Goal: Task Accomplishment & Management: Manage account settings

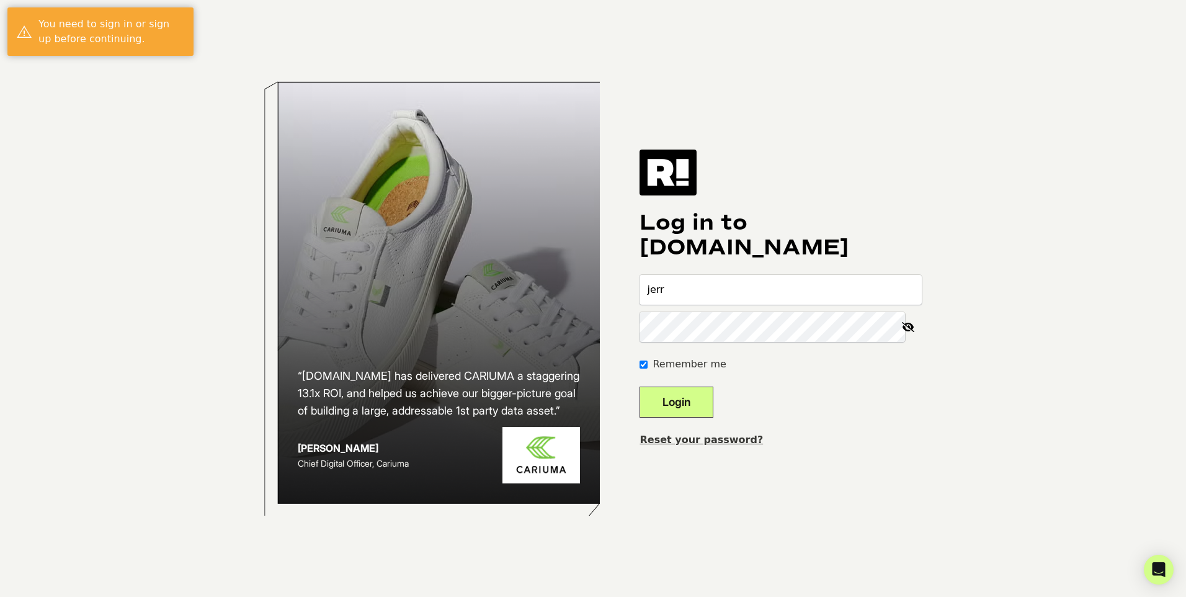
type input "[EMAIL_ADDRESS][DOMAIN_NAME]"
click at [640, 387] on button "Login" at bounding box center [677, 402] width 74 height 31
type input "[EMAIL_ADDRESS][DOMAIN_NAME]"
click at [640, 387] on button "Login" at bounding box center [677, 402] width 74 height 31
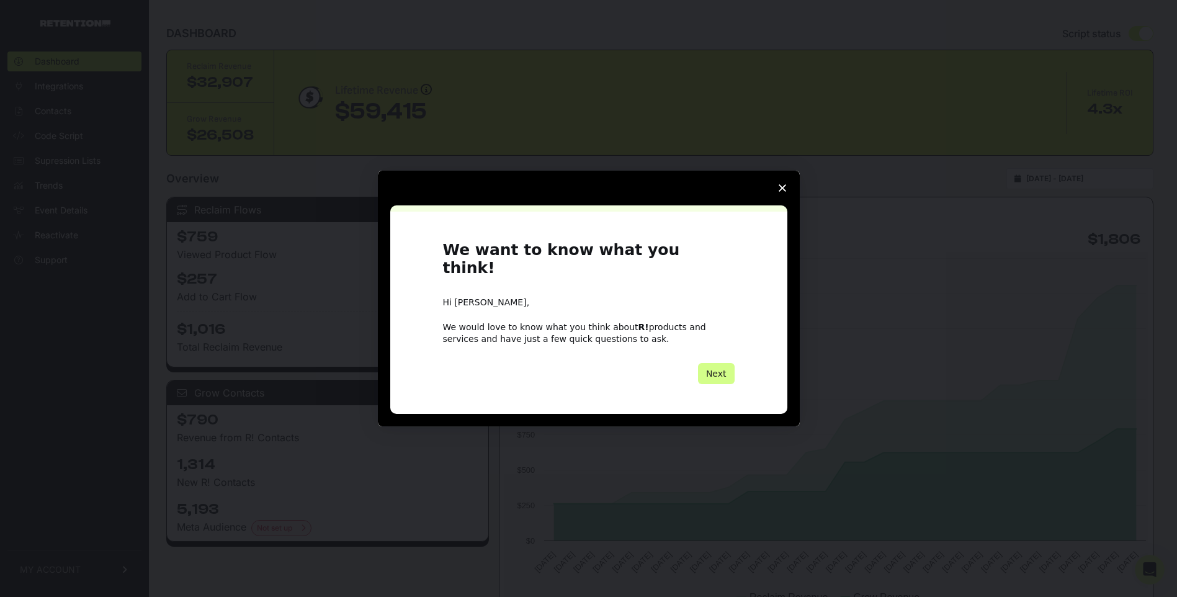
click at [781, 192] on polygon "Close survey" at bounding box center [782, 187] width 7 height 7
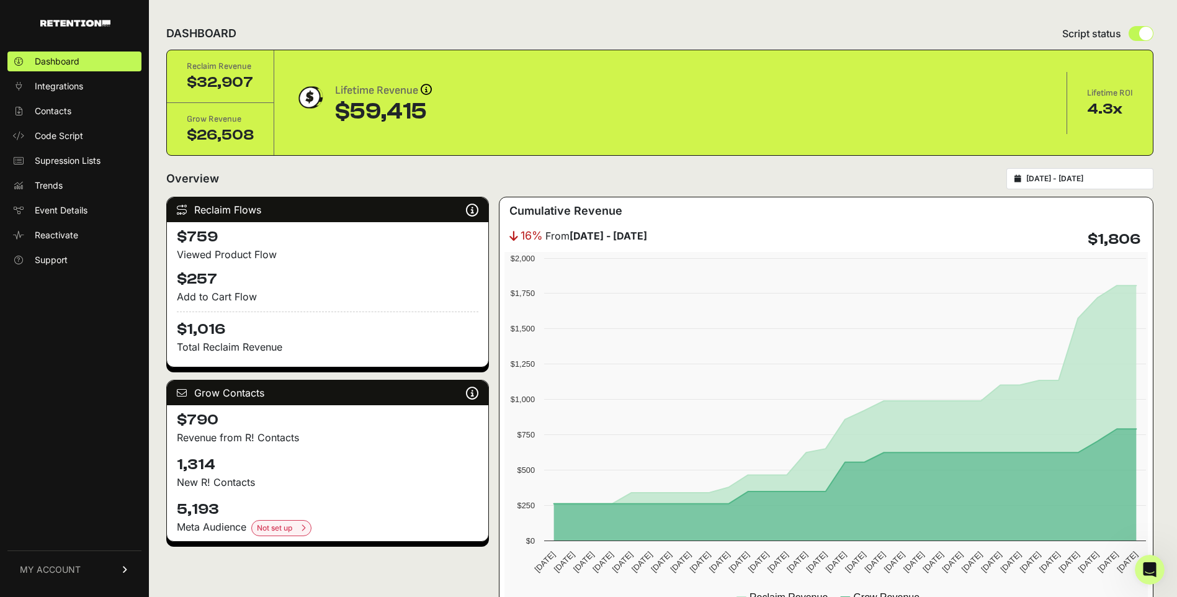
click at [81, 565] on link "MY ACCOUNT" at bounding box center [74, 569] width 134 height 38
click at [65, 553] on span "Subscription" at bounding box center [60, 553] width 51 height 12
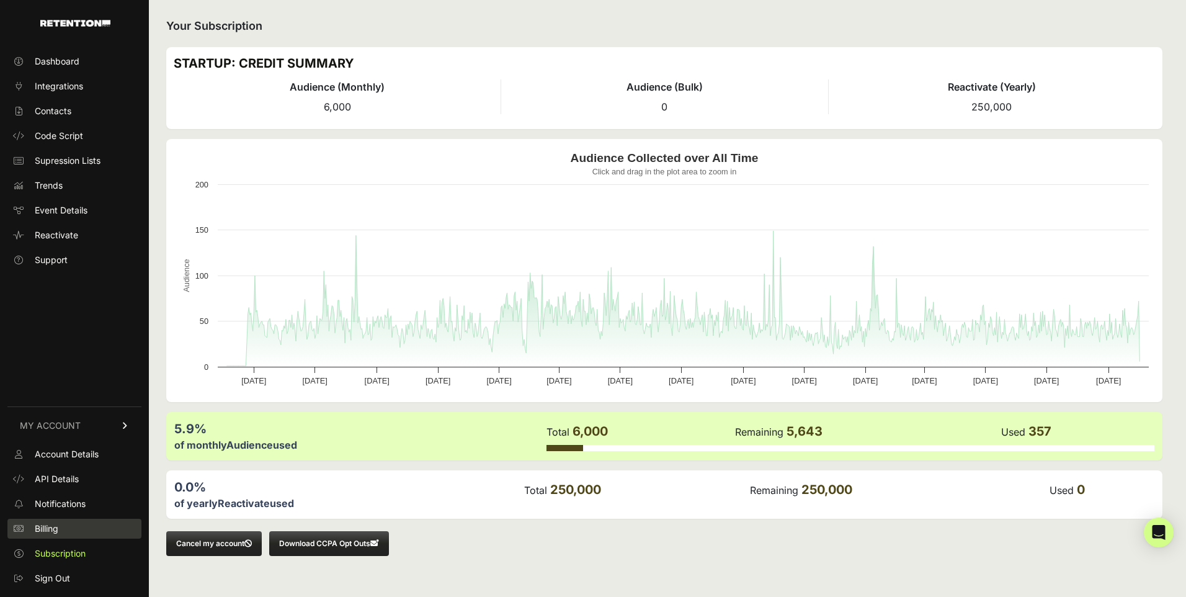
click at [57, 529] on span "Billing" at bounding box center [47, 528] width 24 height 12
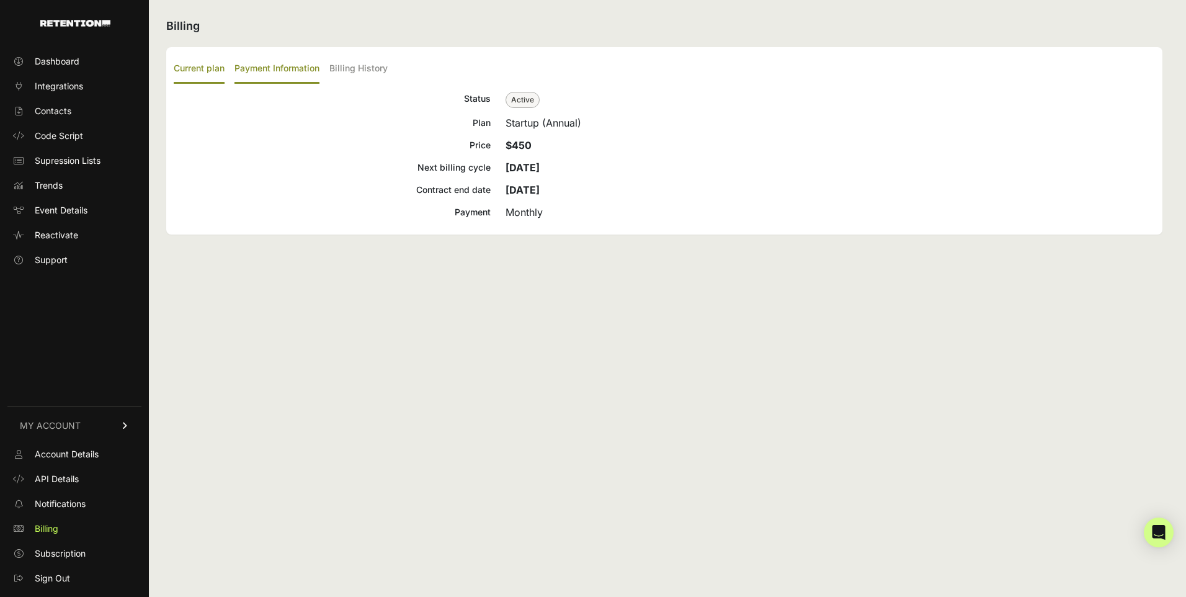
click at [295, 66] on label "Payment Information" at bounding box center [277, 69] width 85 height 29
click at [0, 0] on input "Payment Information" at bounding box center [0, 0] width 0 height 0
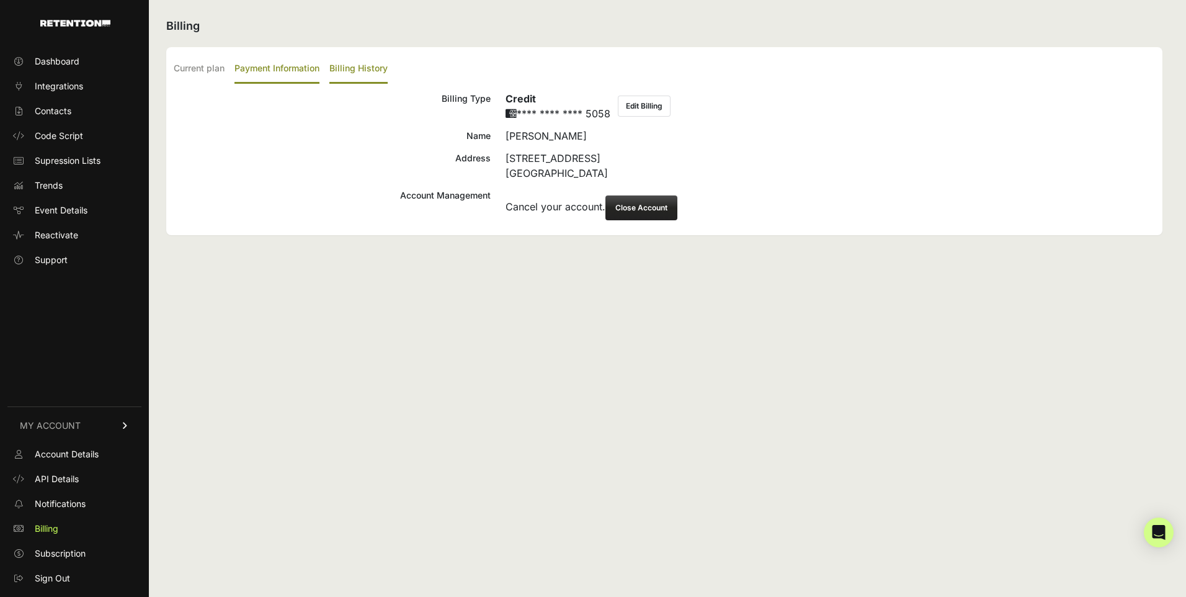
click at [360, 62] on label "Billing History" at bounding box center [358, 69] width 58 height 29
click at [0, 0] on input "Billing History" at bounding box center [0, 0] width 0 height 0
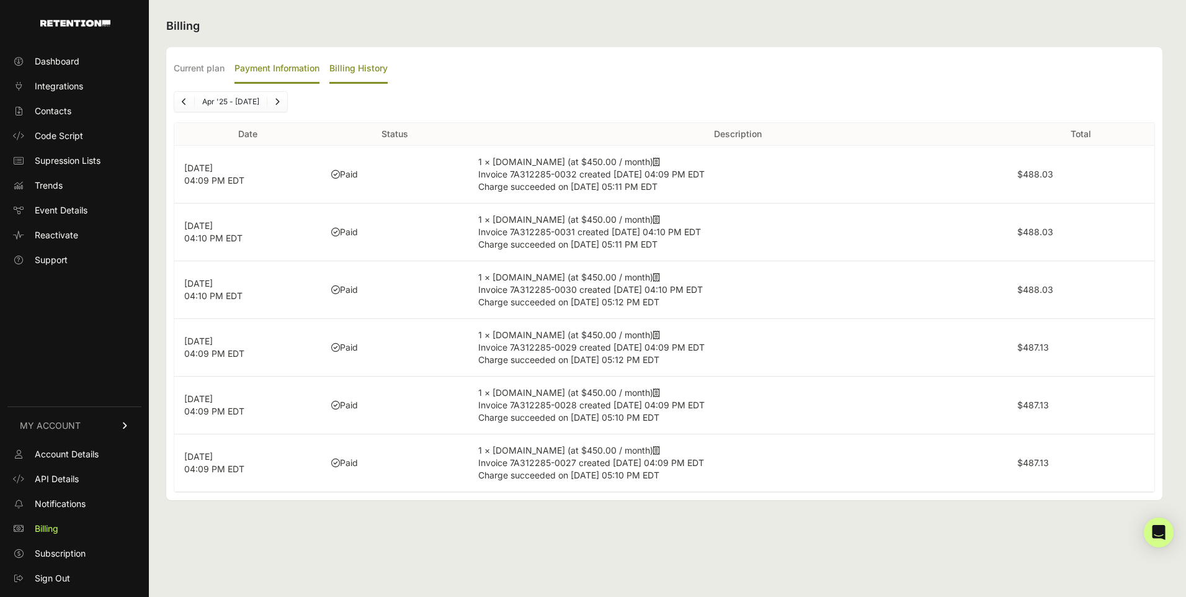
click at [280, 67] on label "Payment Information" at bounding box center [277, 69] width 85 height 29
click at [0, 0] on input "Payment Information" at bounding box center [0, 0] width 0 height 0
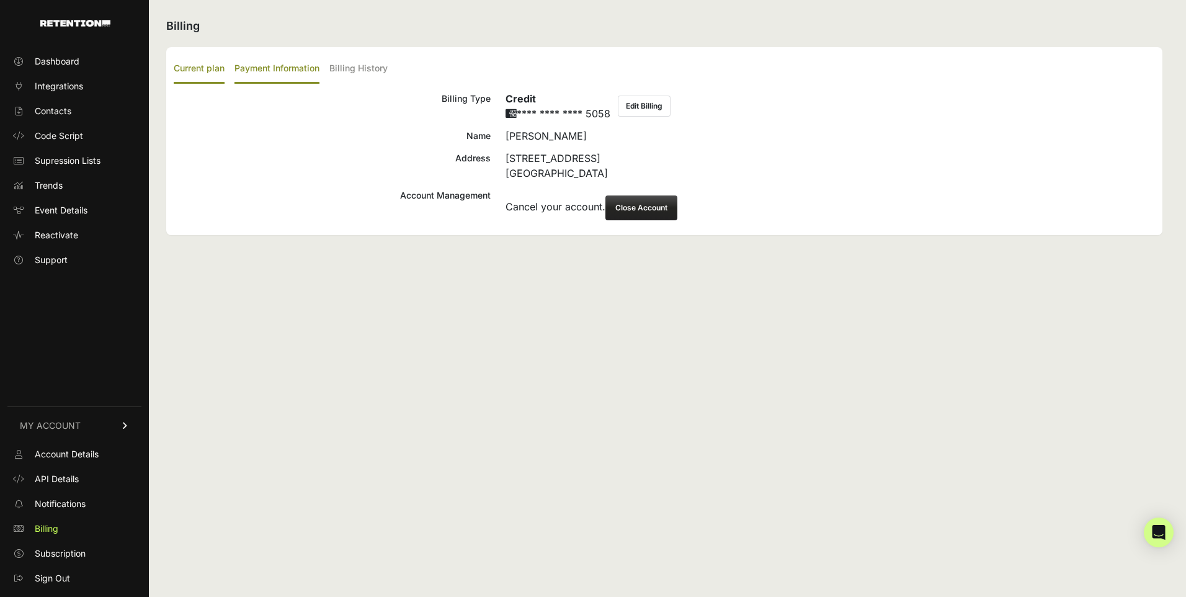
click at [189, 66] on label "Current plan" at bounding box center [199, 69] width 51 height 29
click at [0, 0] on input "Current plan" at bounding box center [0, 0] width 0 height 0
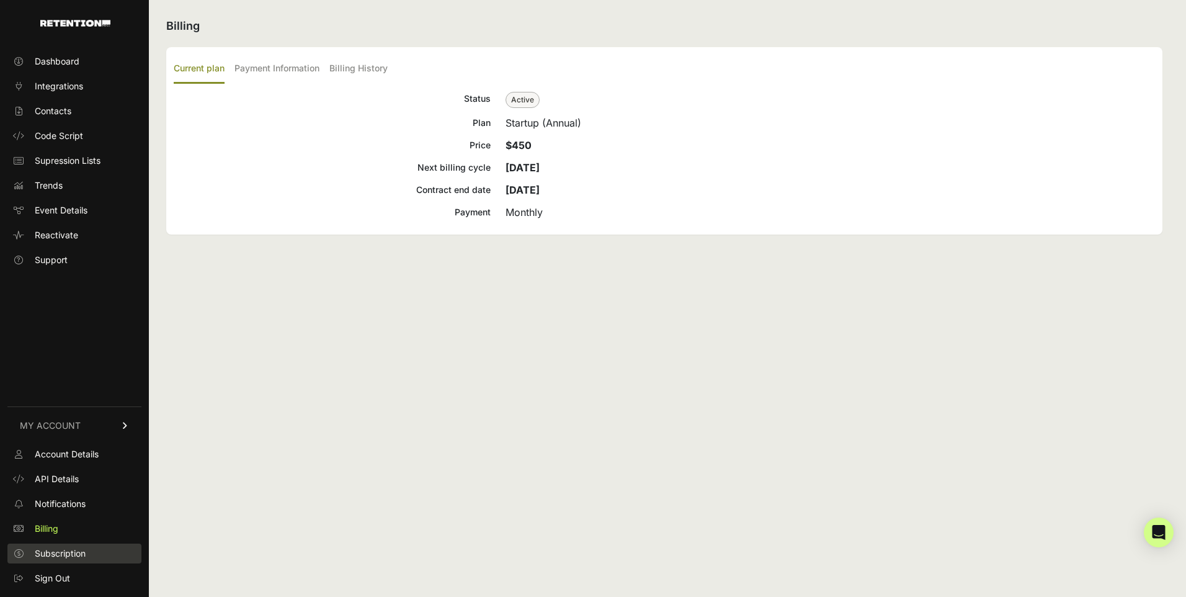
click at [66, 551] on span "Subscription" at bounding box center [60, 553] width 51 height 12
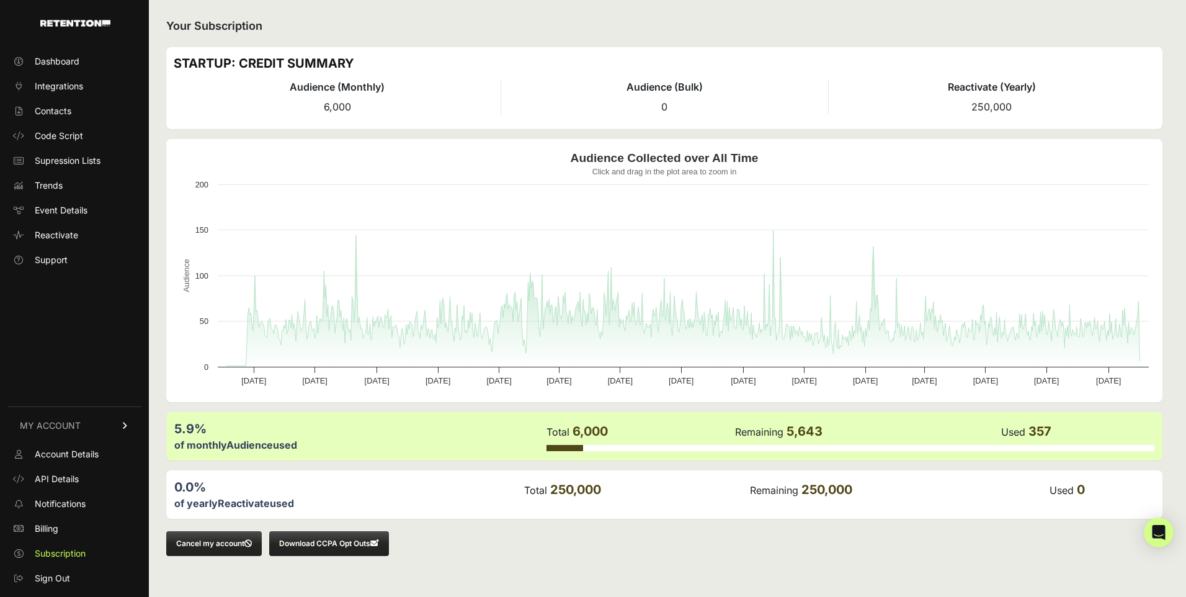
click at [223, 540] on button "Cancel my account" at bounding box center [214, 543] width 96 height 25
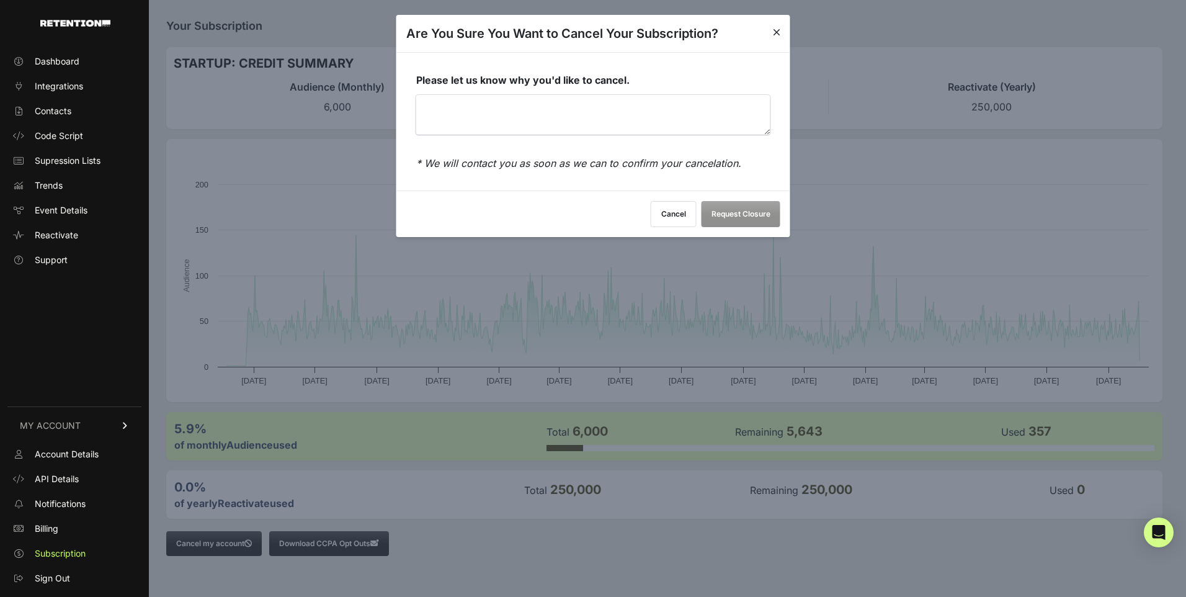
click at [488, 119] on textarea "Please let us know why you'd like to cancel." at bounding box center [593, 115] width 354 height 40
type textarea "R"
click at [576, 107] on textarea "Moving away from Shopify fulfillment" at bounding box center [593, 115] width 354 height 40
type textarea "Moving away from Shopify fulfillment"
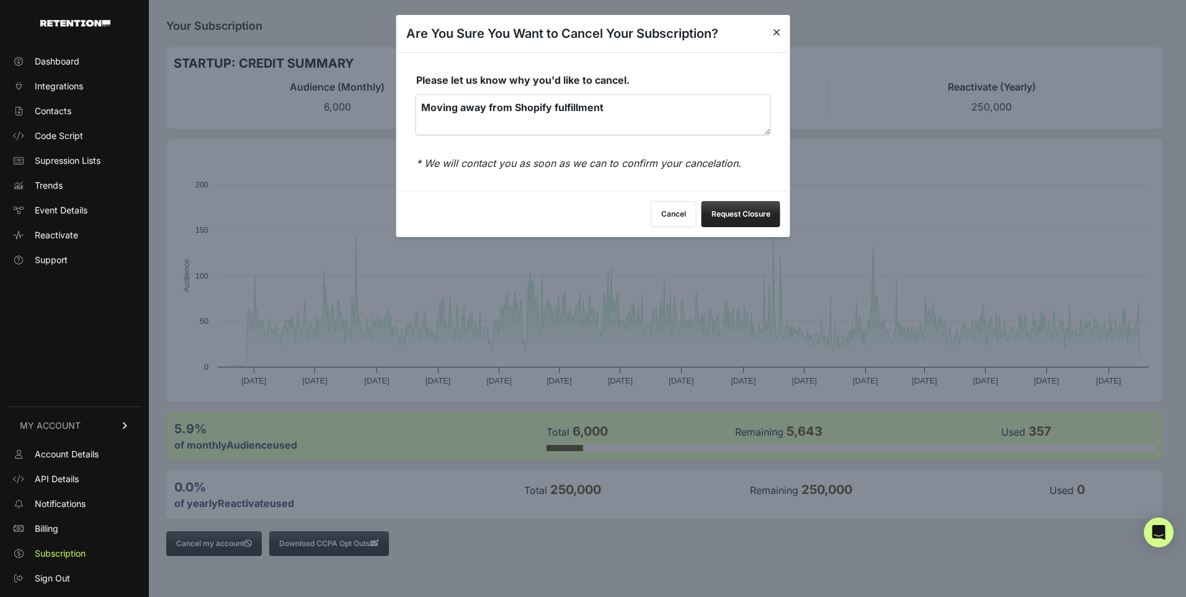
click at [655, 179] on div "Please let us know why you'd like to cancel. Moving away from Shopify fulfillme…" at bounding box center [593, 121] width 394 height 138
click at [774, 38] on link at bounding box center [776, 33] width 7 height 17
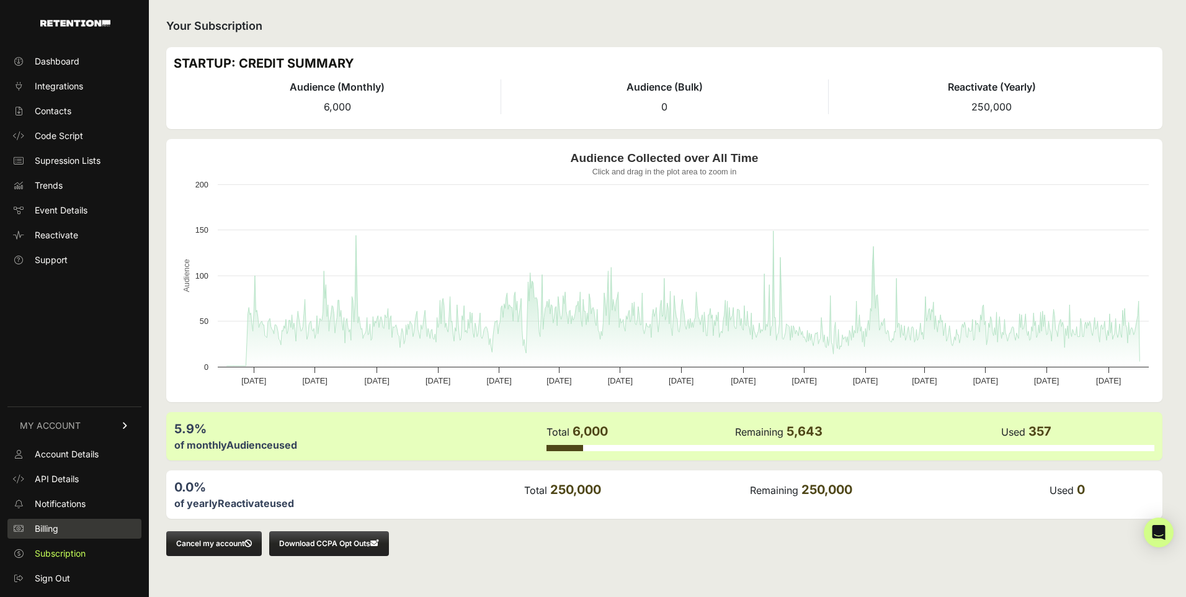
click at [73, 521] on link "Billing" at bounding box center [74, 529] width 134 height 20
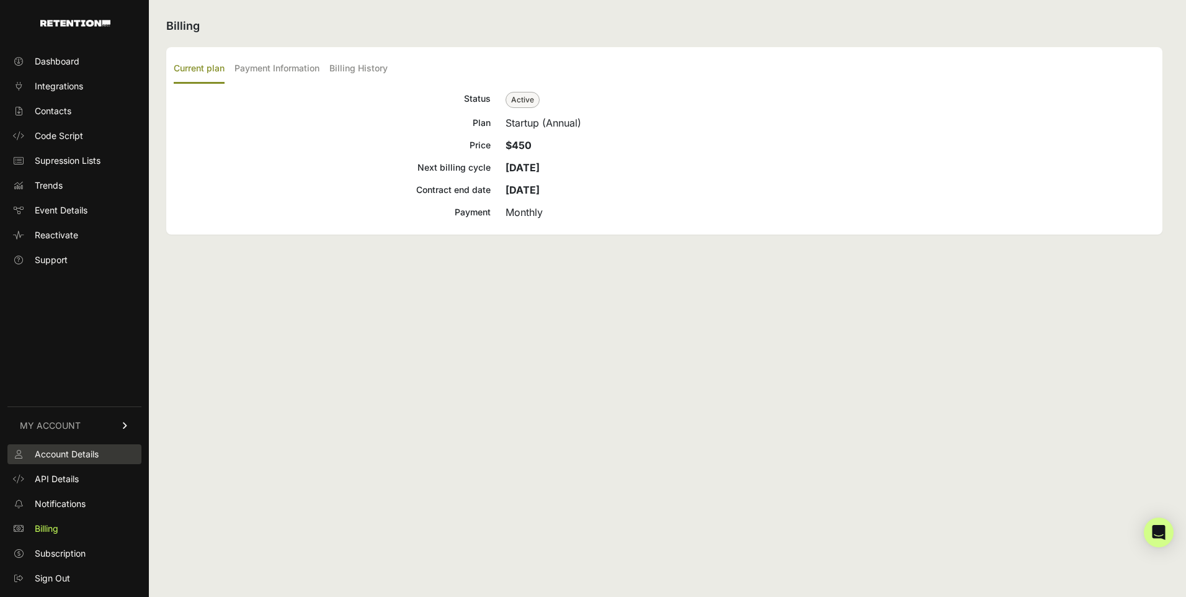
click at [84, 451] on span "Account Details" at bounding box center [67, 454] width 64 height 12
